Goal: Information Seeking & Learning: Learn about a topic

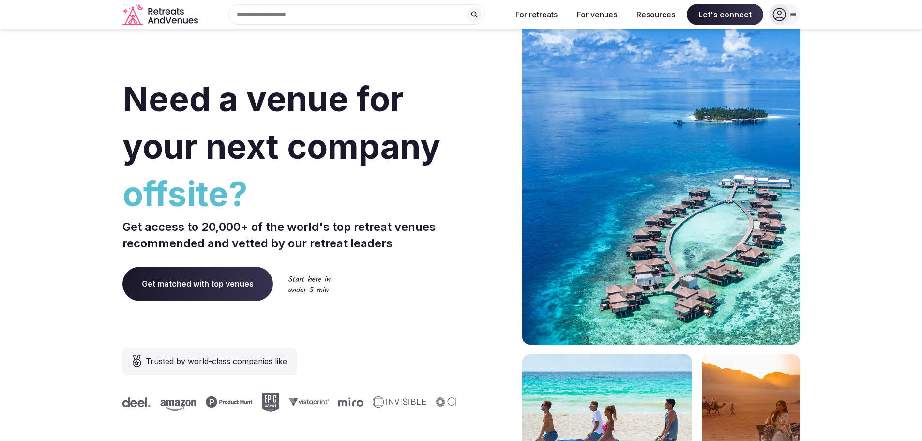
click at [888, 84] on section "Need a venue for your next company offsite? Get access to 20,000+ of the world'…" at bounding box center [461, 289] width 922 height 583
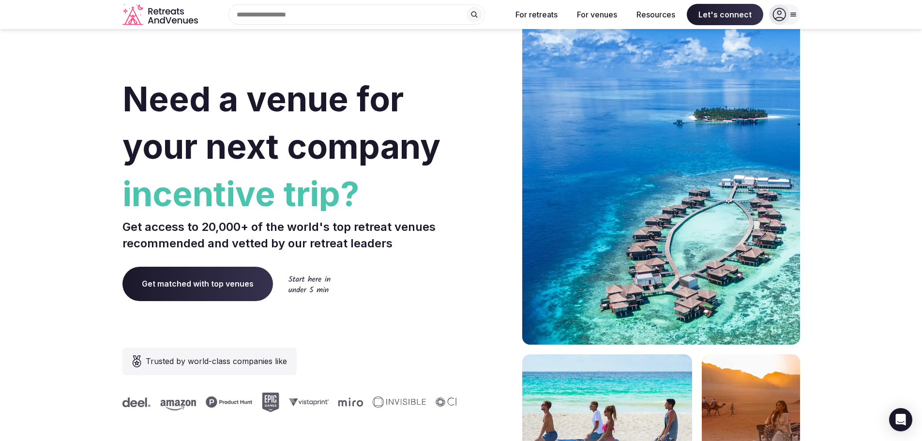
click at [871, 87] on section "Need a venue for your next company incentive trip? Get access to 20,000+ of the…" at bounding box center [461, 289] width 922 height 583
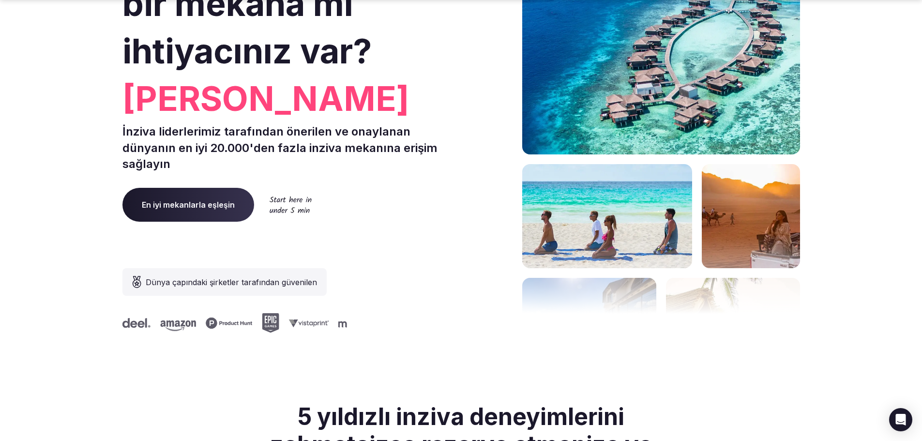
scroll to position [194, 0]
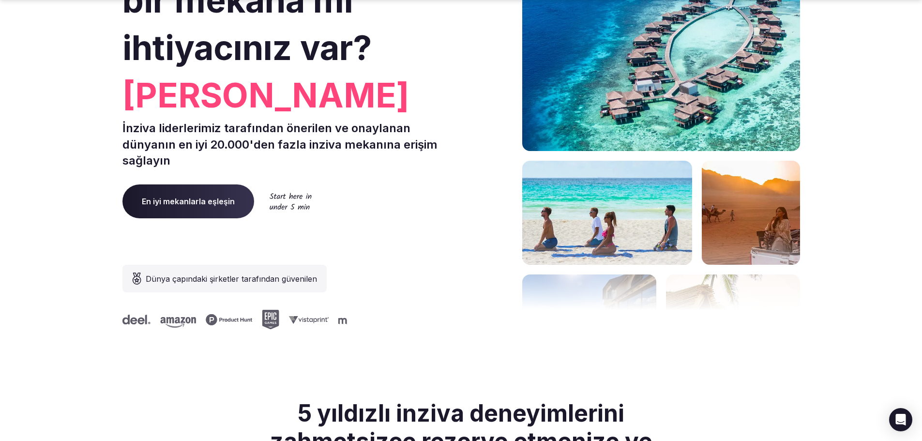
click at [199, 205] on font "En iyi mekanlarla eşleşin" at bounding box center [188, 201] width 93 height 10
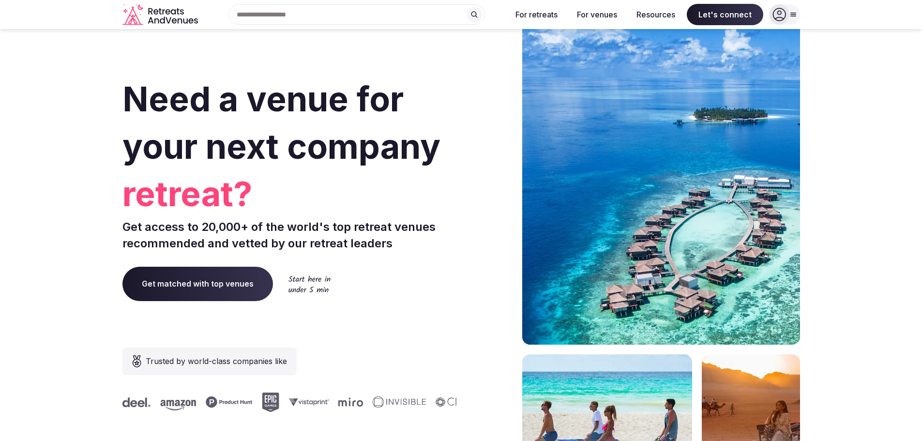
click at [363, 23] on div "Search Popular Destinations Toscana, Italy Riviera Maya, Mexico Indonesia, Bali…" at bounding box center [353, 14] width 302 height 20
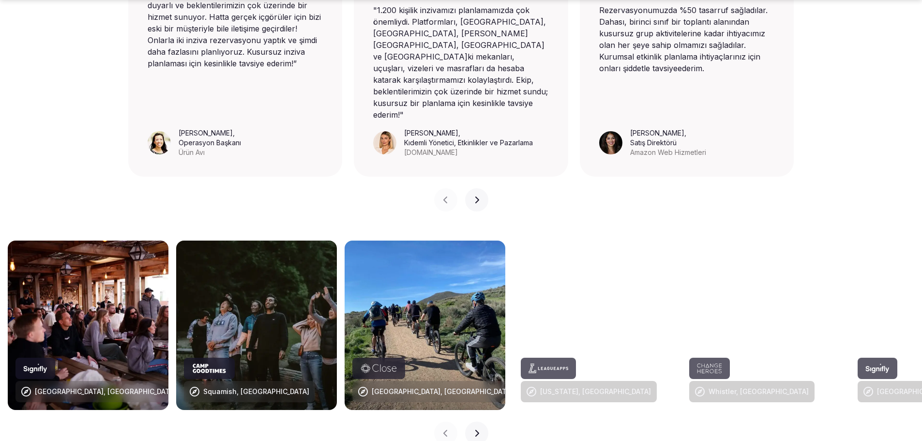
scroll to position [919, 0]
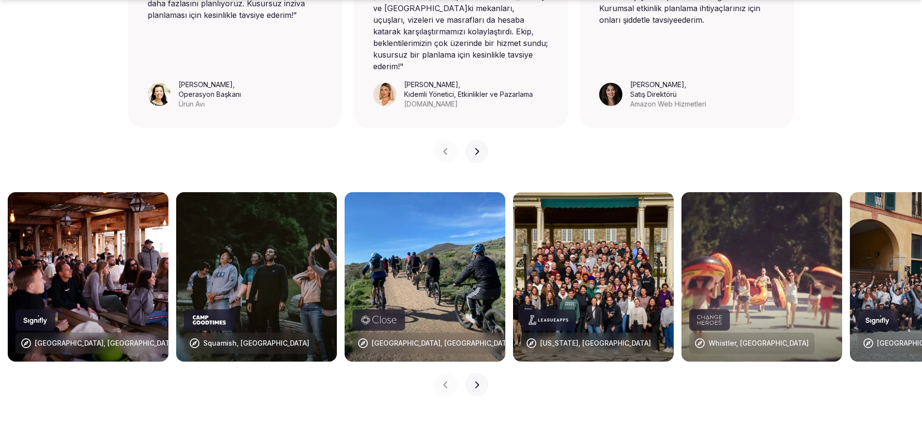
click at [480, 373] on button "Sonraki slayt" at bounding box center [476, 384] width 23 height 23
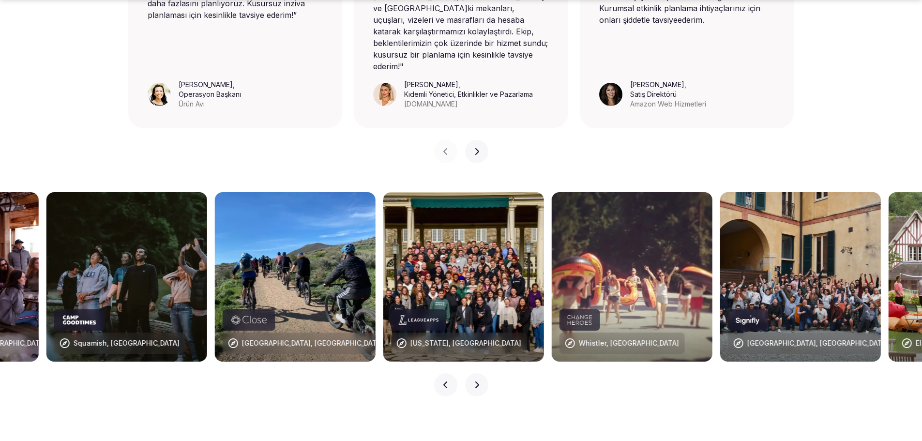
click at [480, 373] on button "Sonraki slayt" at bounding box center [476, 384] width 23 height 23
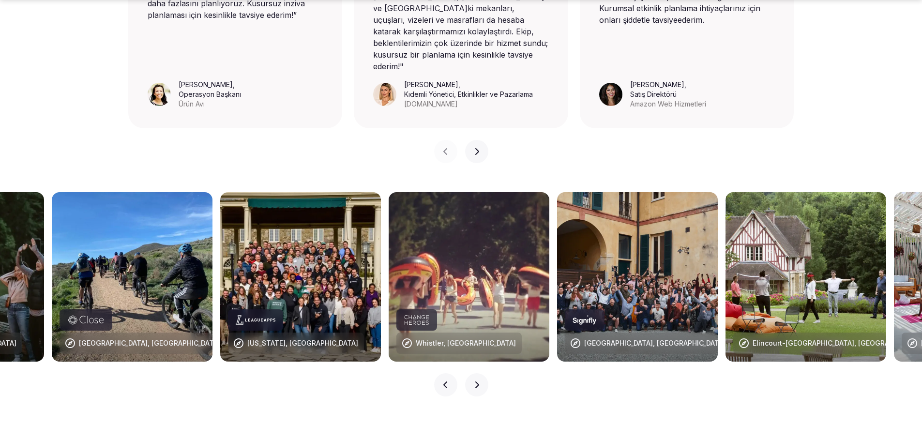
click at [480, 373] on button "Sonraki slayt" at bounding box center [476, 384] width 23 height 23
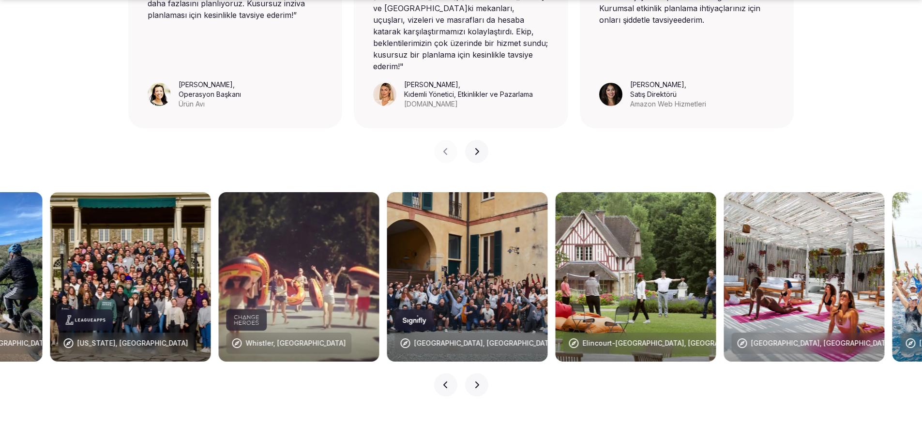
click at [480, 373] on button "Sonraki slayt" at bounding box center [476, 384] width 23 height 23
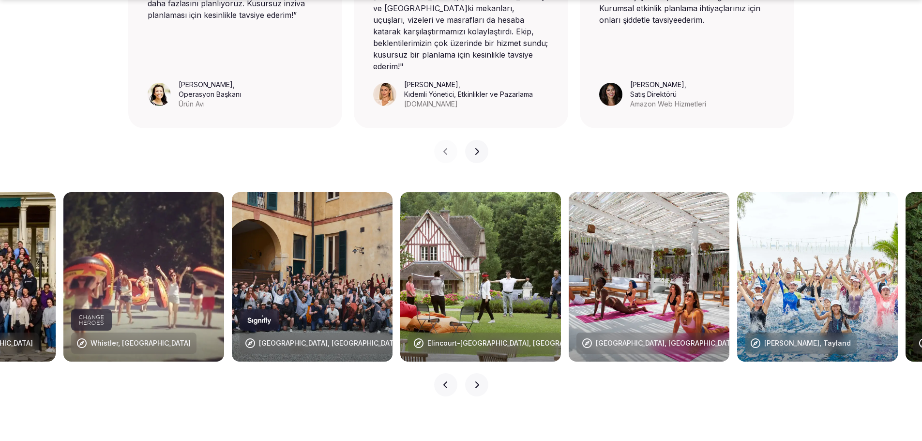
click at [480, 373] on button "Sonraki slayt" at bounding box center [476, 384] width 23 height 23
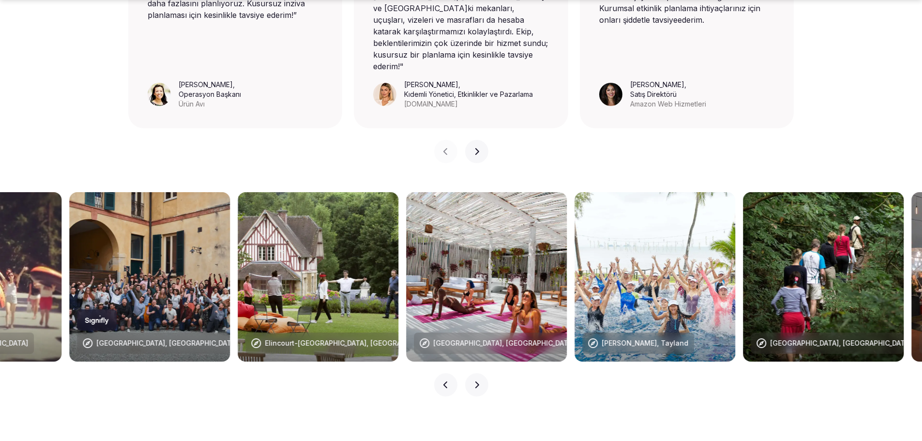
click at [480, 373] on button "Sonraki slayt" at bounding box center [476, 384] width 23 height 23
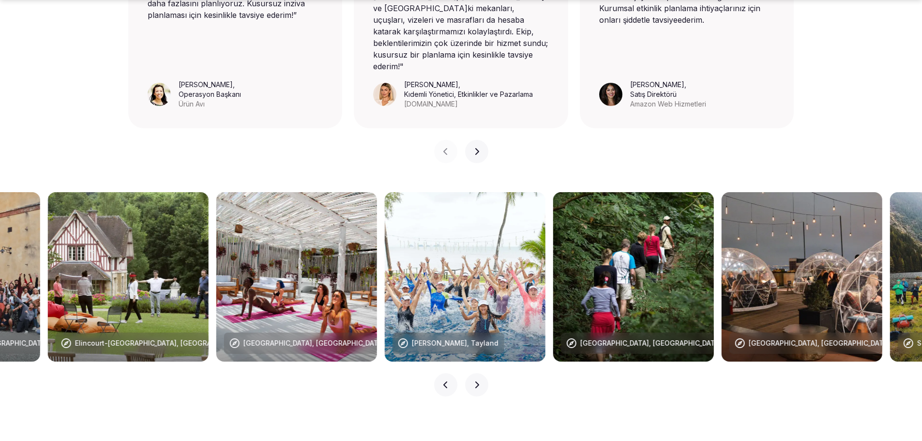
click at [480, 373] on button "Sonraki slayt" at bounding box center [476, 384] width 23 height 23
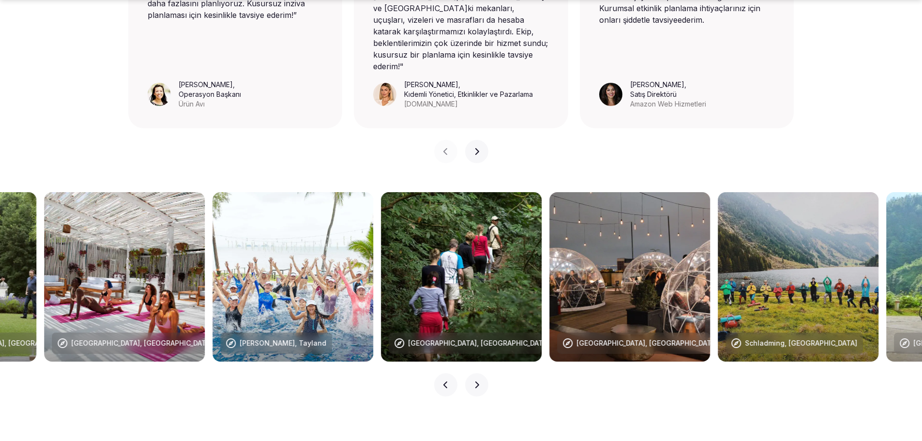
click at [480, 373] on button "Sonraki slayt" at bounding box center [476, 384] width 23 height 23
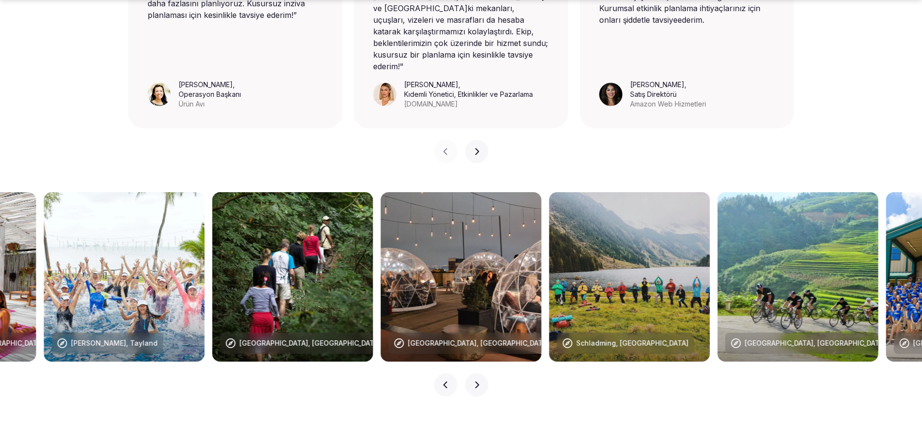
click at [480, 373] on button "Sonraki slayt" at bounding box center [476, 384] width 23 height 23
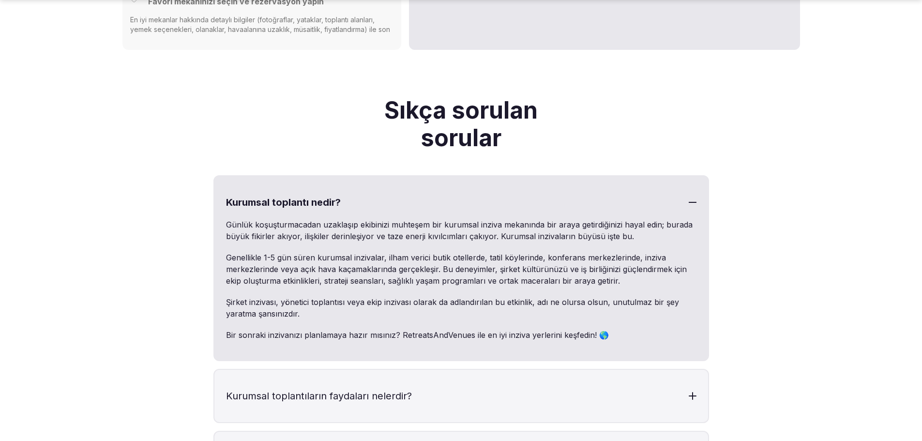
scroll to position [2952, 0]
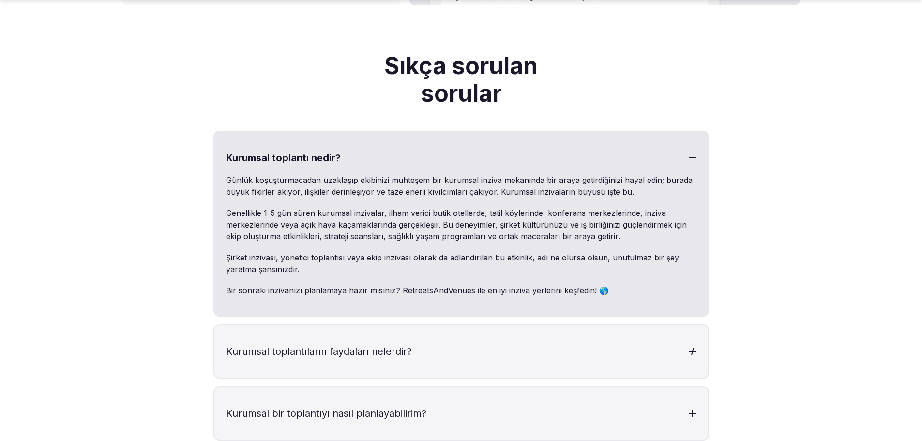
click at [506, 325] on h3 "Kurumsal toplantıların faydaları nelerdir?" at bounding box center [461, 351] width 494 height 52
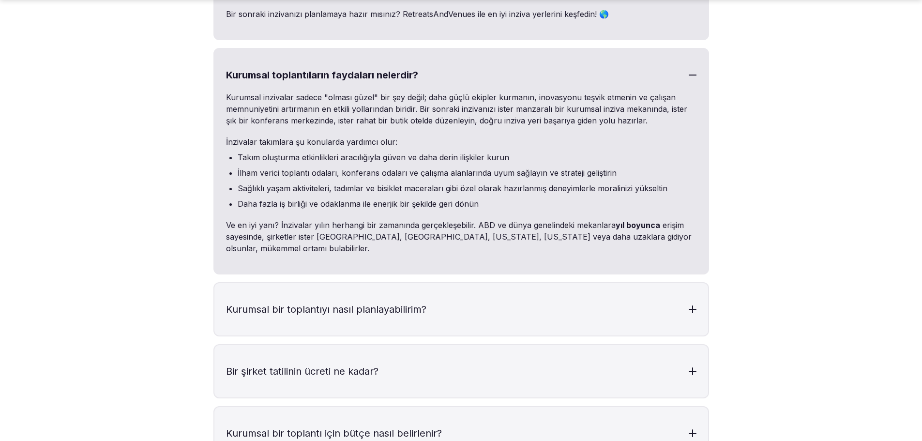
scroll to position [3290, 0]
